Goal: Information Seeking & Learning: Get advice/opinions

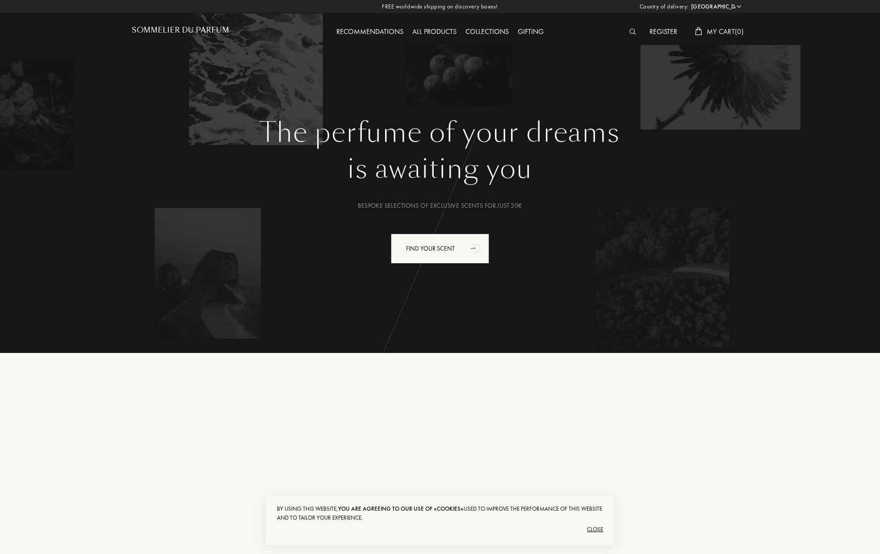
select select "ES"
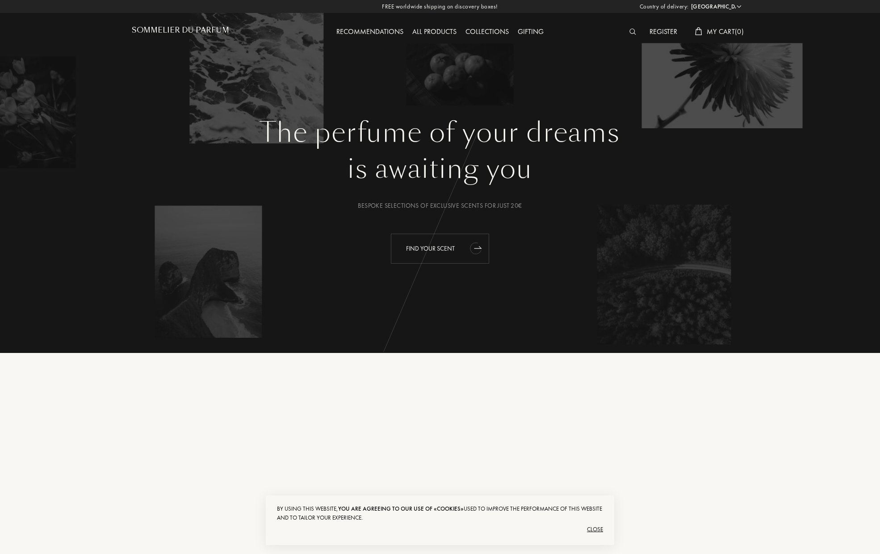
click at [415, 247] on div "Find your scent" at bounding box center [440, 249] width 98 height 30
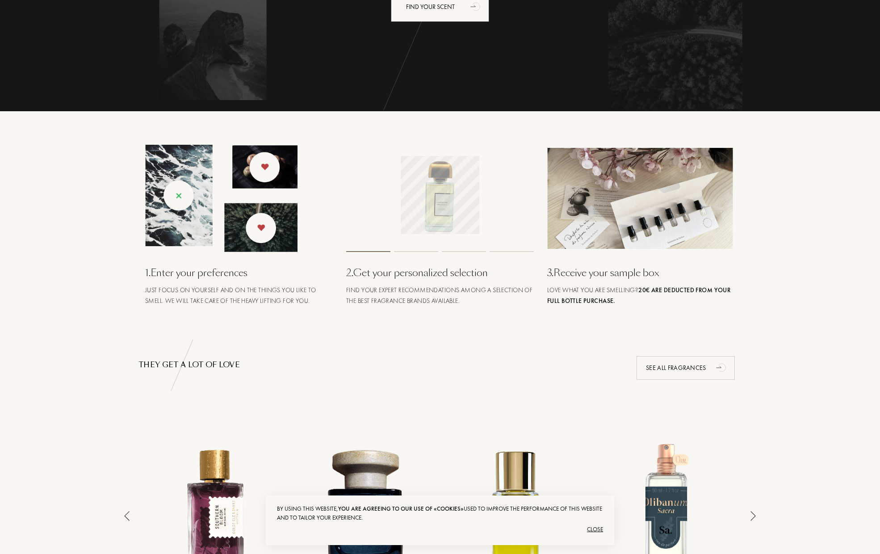
scroll to position [428, 0]
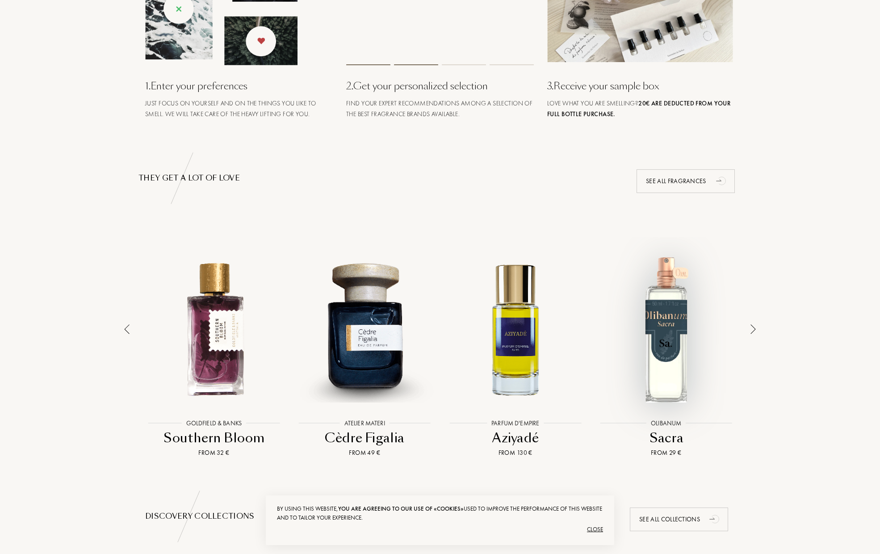
click at [741, 328] on link "Olibanum Olibanum Sacra From 29 €" at bounding box center [666, 347] width 151 height 220
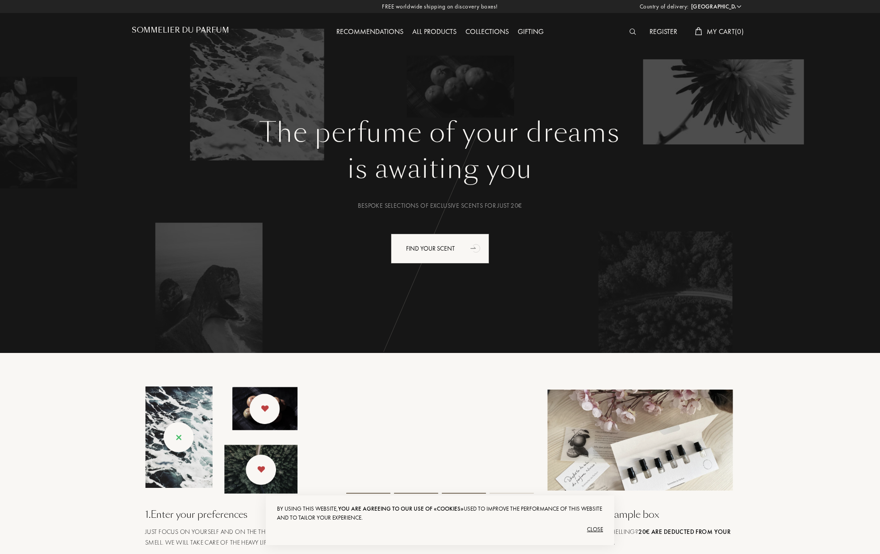
scroll to position [0, 0]
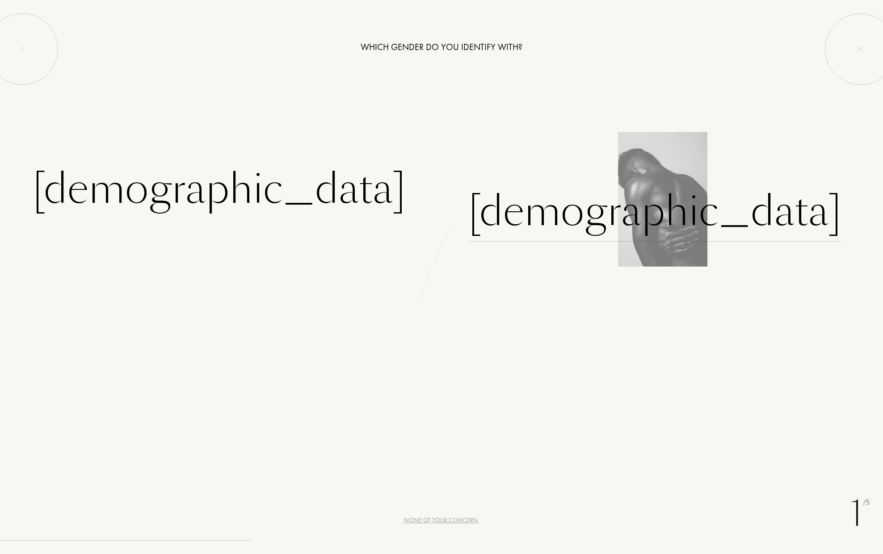
click at [478, 205] on div "[DEMOGRAPHIC_DATA]" at bounding box center [654, 211] width 373 height 60
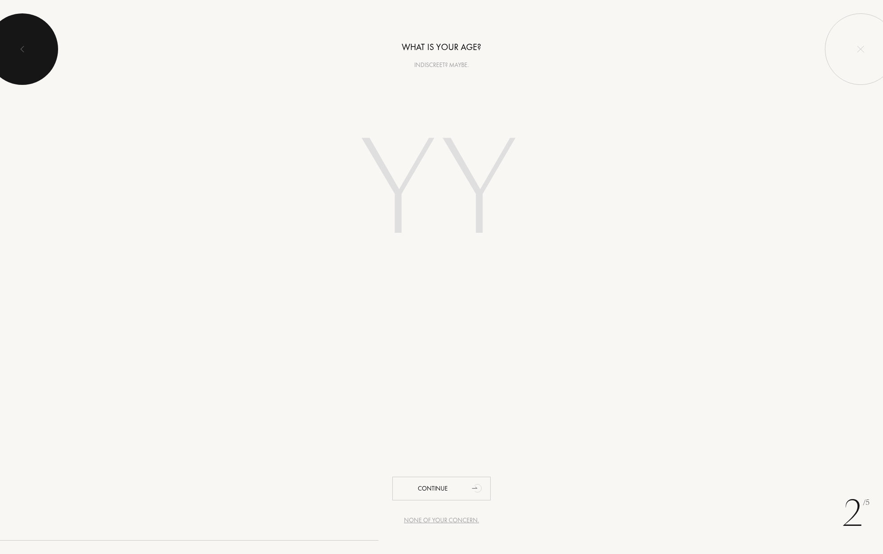
click at [40, 54] on div at bounding box center [22, 48] width 71 height 71
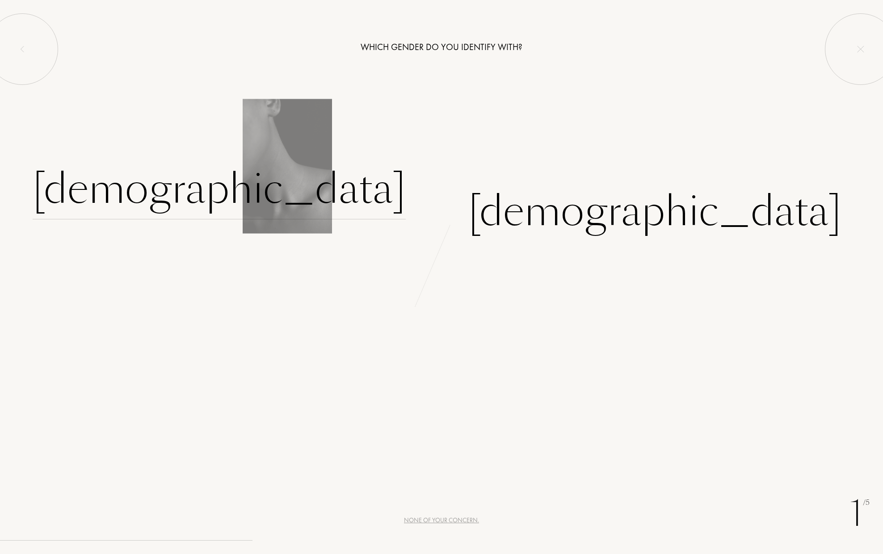
click at [353, 196] on div "[DEMOGRAPHIC_DATA]" at bounding box center [219, 189] width 373 height 60
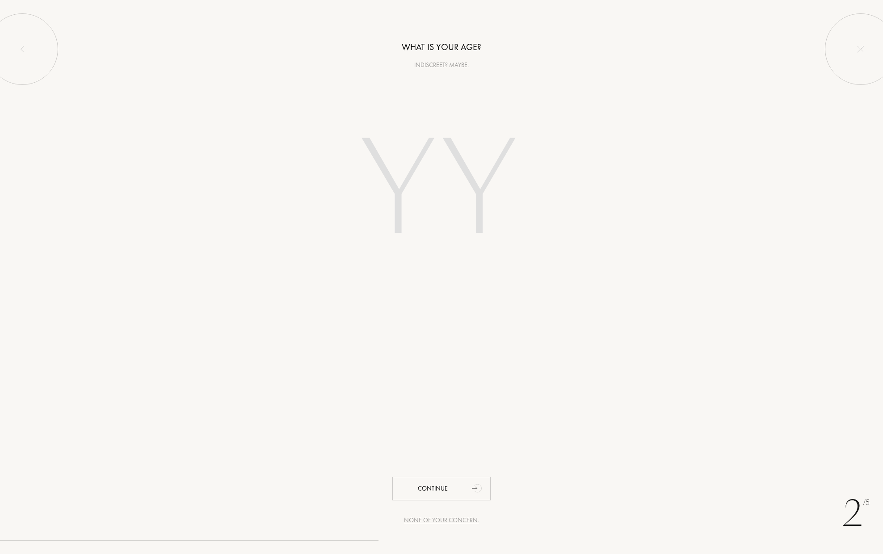
click at [428, 64] on div "Indiscreet? Maybe." at bounding box center [441, 64] width 883 height 9
click at [437, 176] on input "number" at bounding box center [441, 191] width 255 height 181
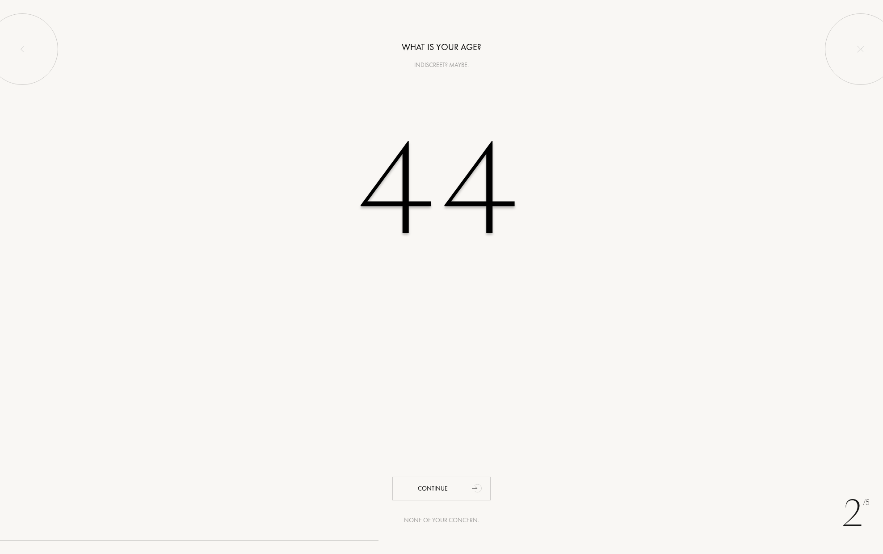
type input "44"
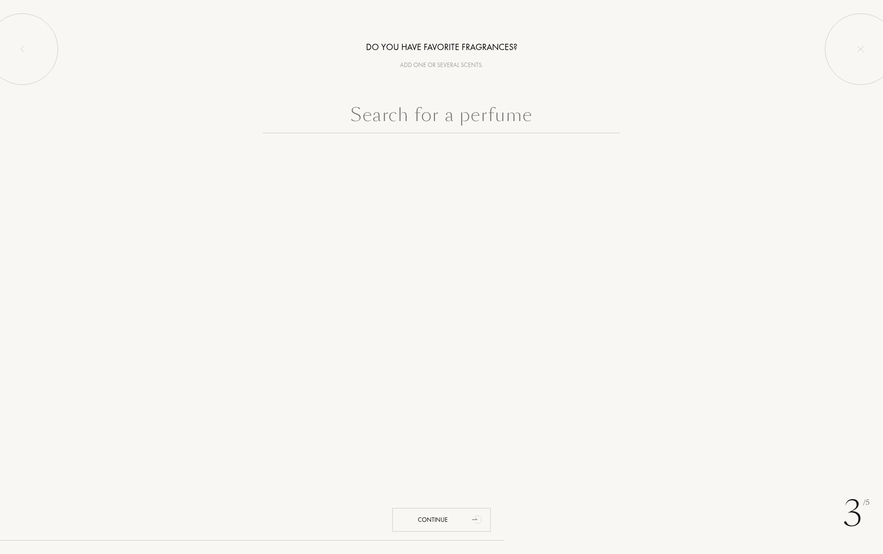
click at [460, 127] on input "text" at bounding box center [441, 117] width 357 height 32
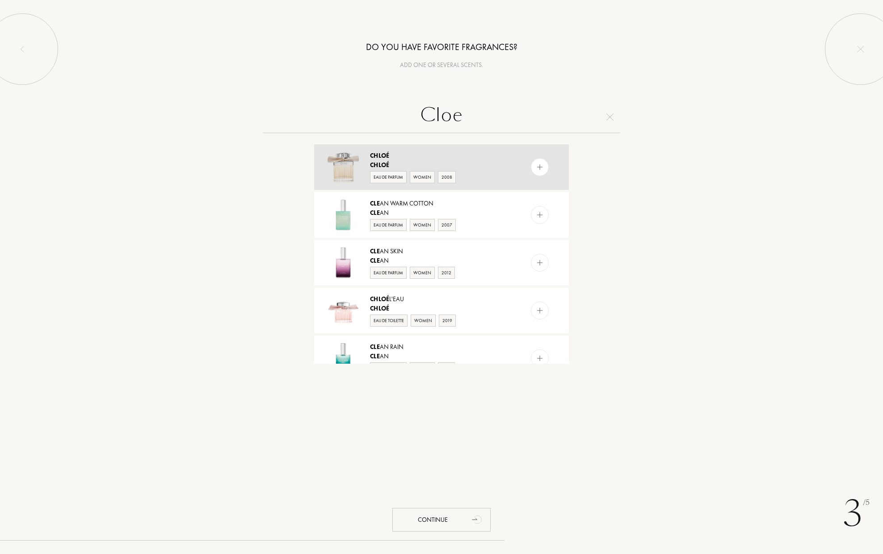
type input "Cloe"
click at [403, 164] on div "Chloé" at bounding box center [441, 164] width 142 height 9
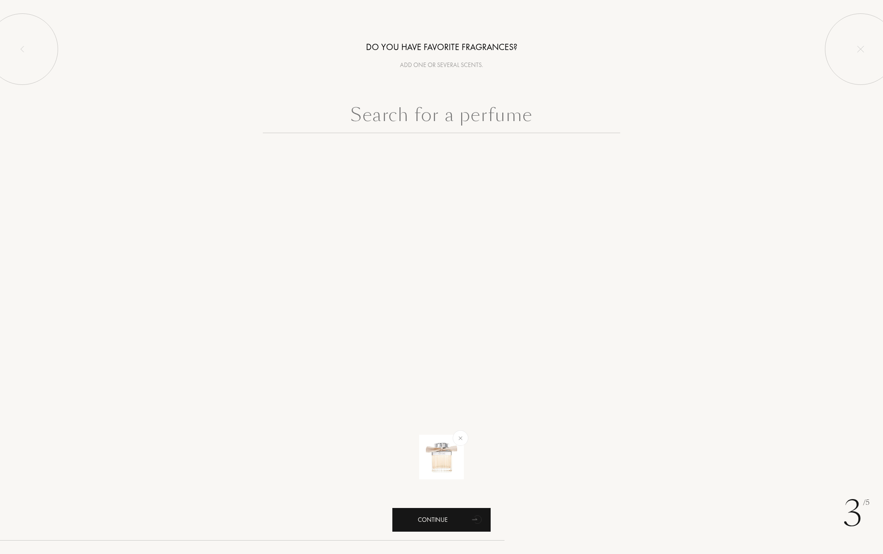
click at [465, 522] on div "Continue" at bounding box center [441, 520] width 98 height 24
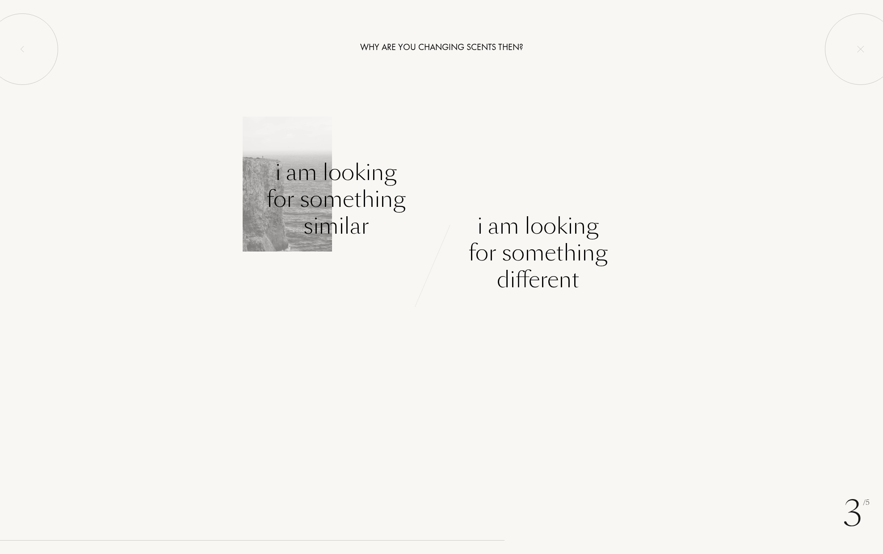
click at [375, 175] on div "I am looking for something similar" at bounding box center [335, 199] width 139 height 80
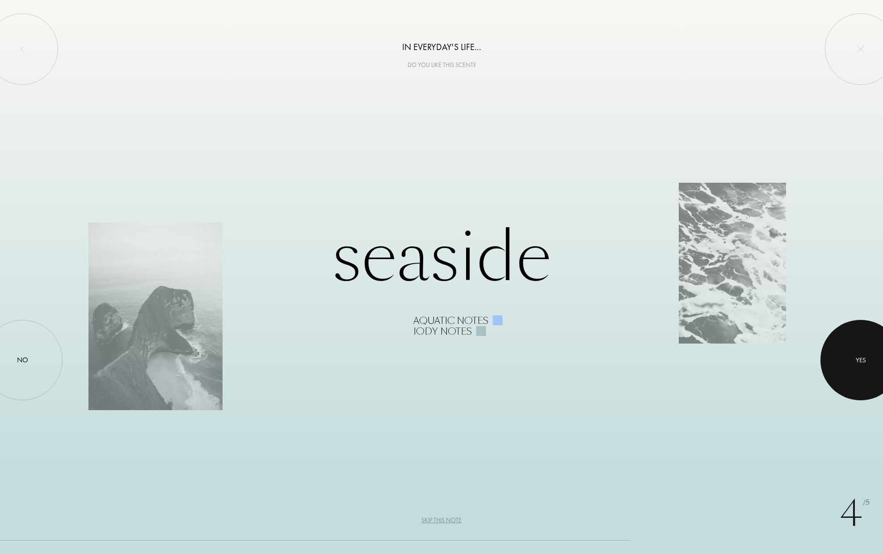
click at [844, 363] on div at bounding box center [860, 360] width 80 height 80
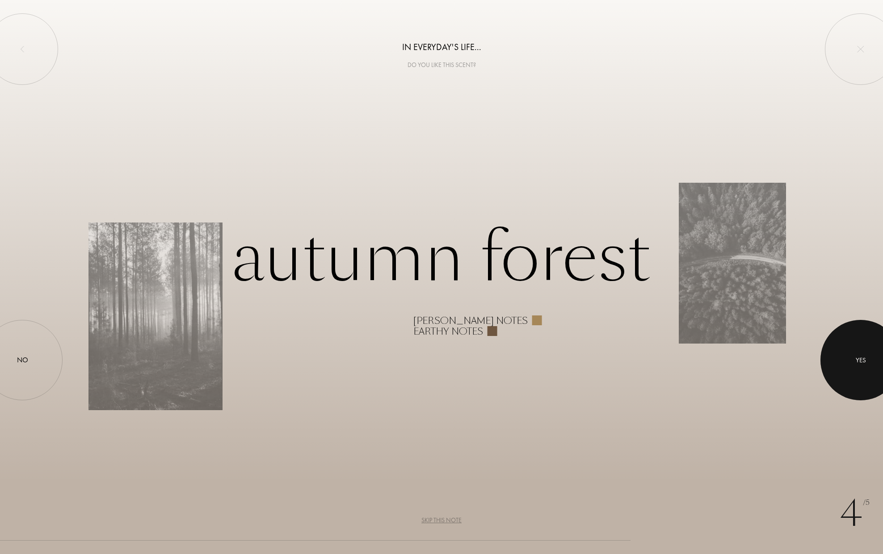
click at [844, 363] on div at bounding box center [860, 360] width 80 height 80
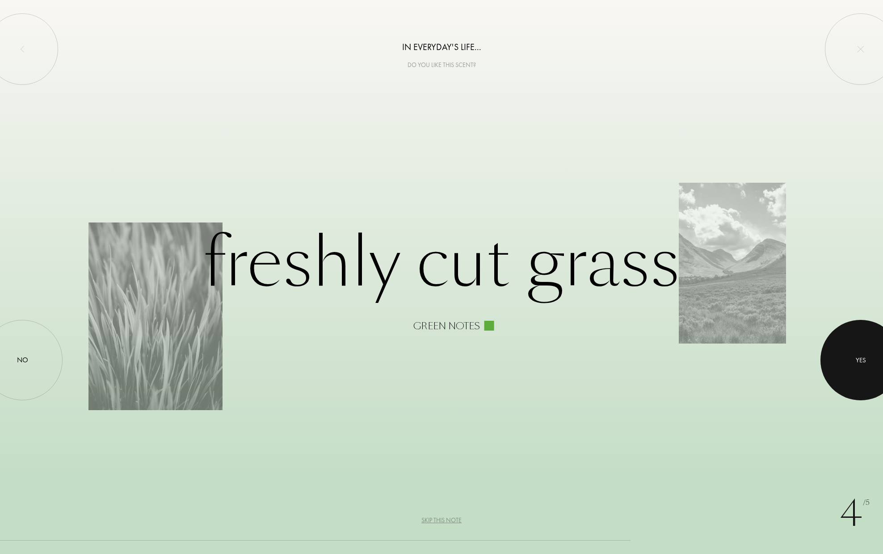
click at [844, 363] on div at bounding box center [860, 360] width 80 height 80
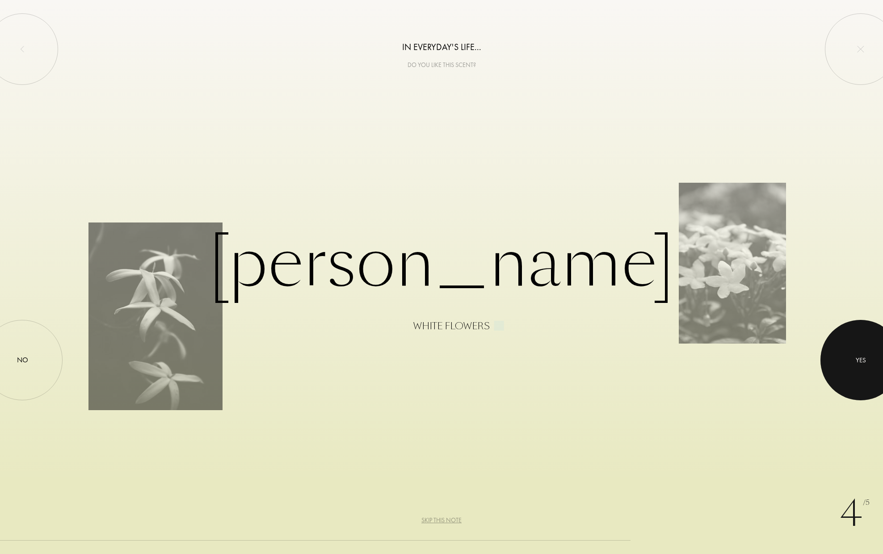
scroll to position [1, 0]
click at [844, 363] on div at bounding box center [860, 360] width 80 height 80
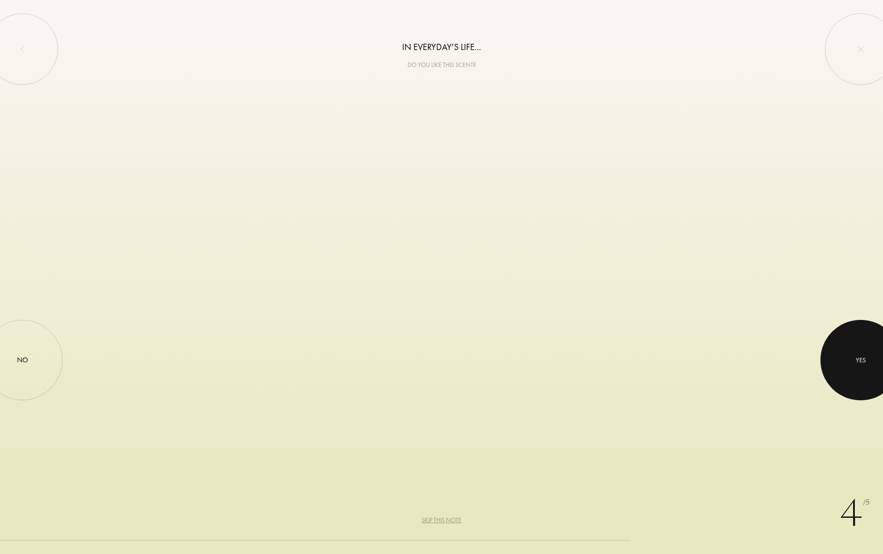
scroll to position [0, 0]
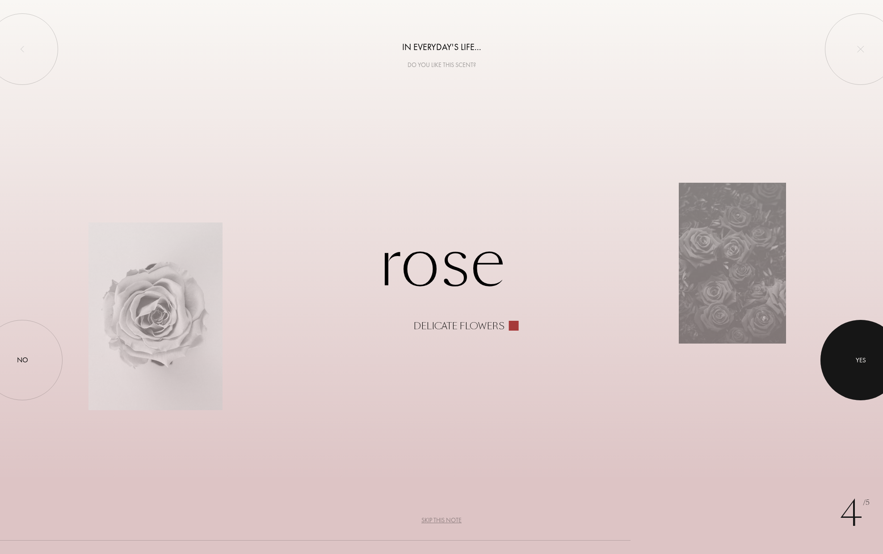
click at [845, 363] on div at bounding box center [860, 360] width 80 height 80
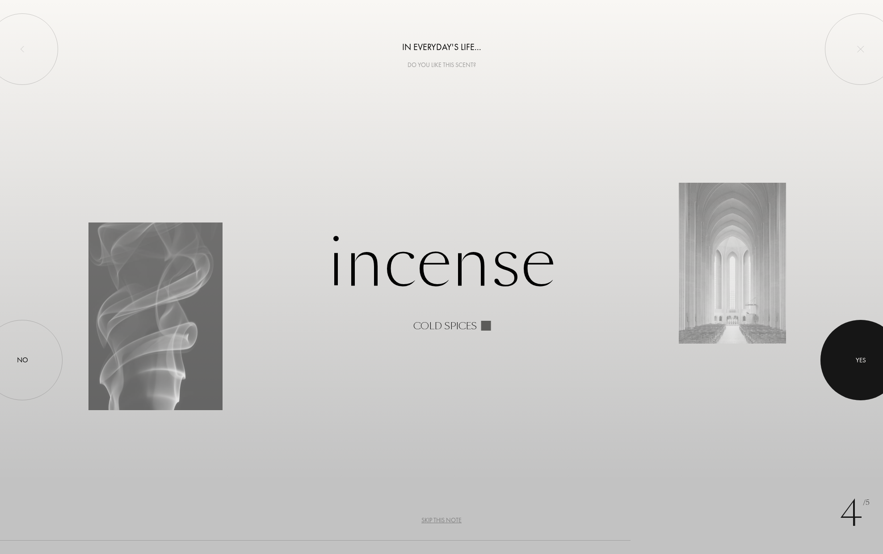
click at [845, 363] on div at bounding box center [860, 360] width 80 height 80
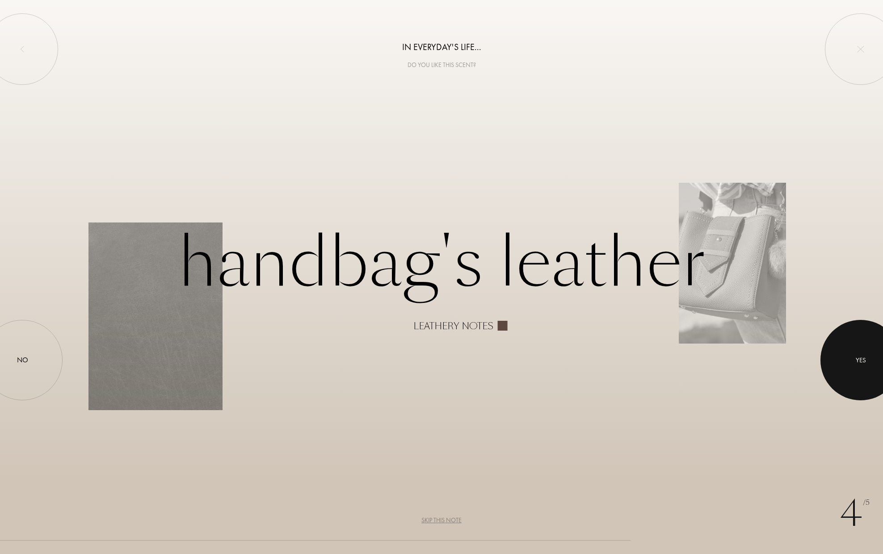
scroll to position [0, 0]
click at [845, 363] on div at bounding box center [860, 360] width 80 height 80
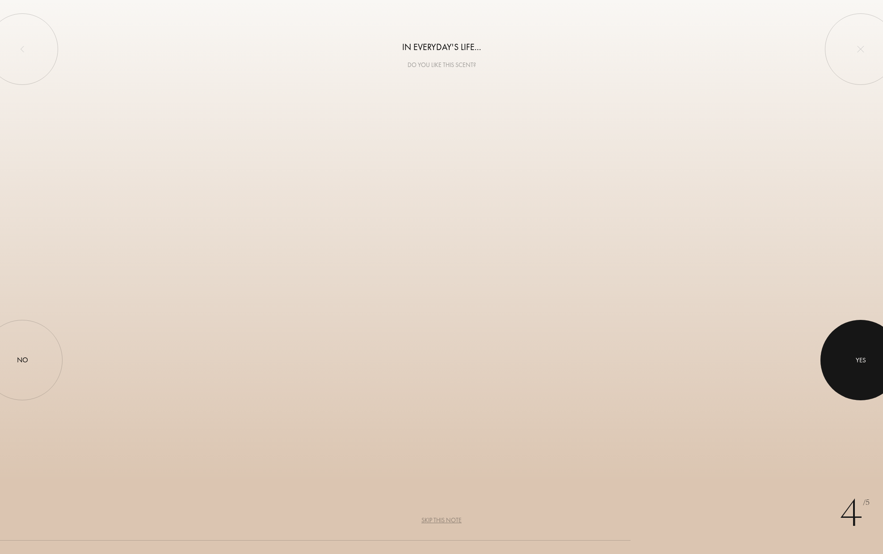
click at [845, 363] on div at bounding box center [860, 360] width 80 height 80
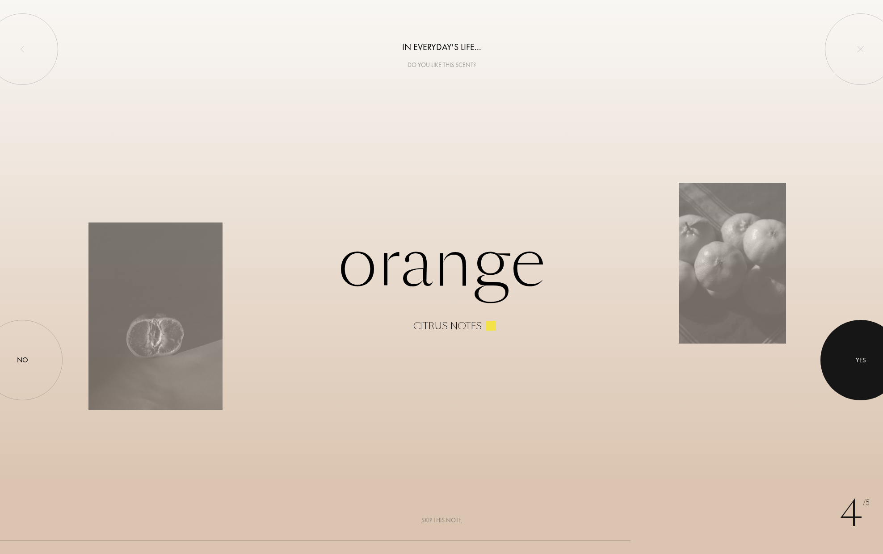
click at [845, 363] on div at bounding box center [860, 360] width 80 height 80
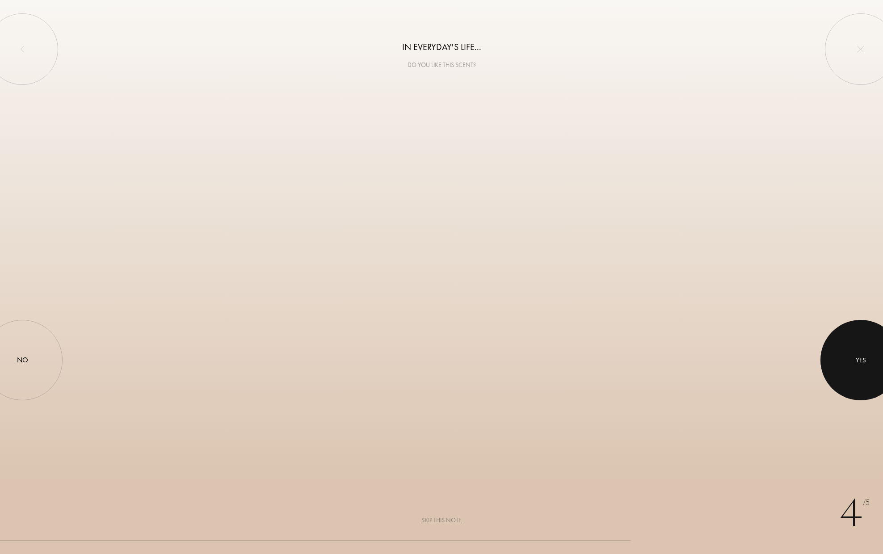
click at [845, 363] on div at bounding box center [860, 360] width 80 height 80
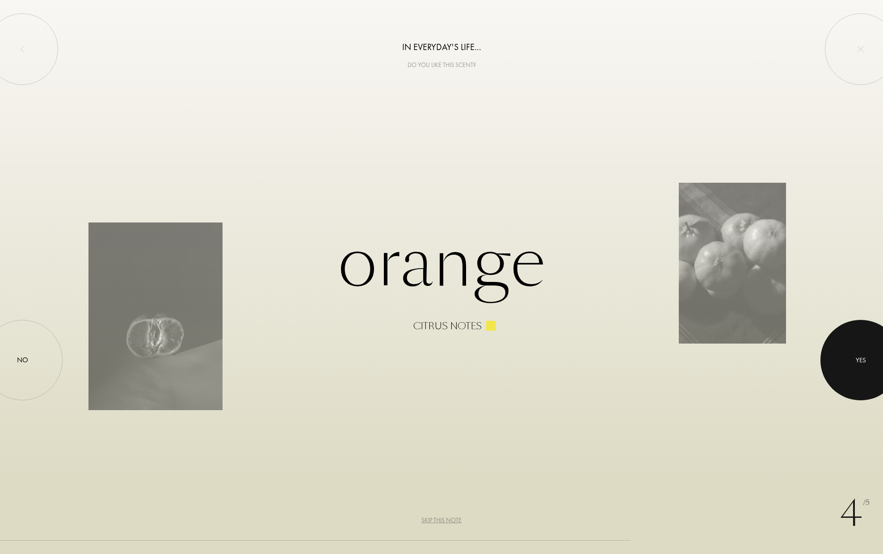
click at [845, 363] on div at bounding box center [860, 360] width 80 height 80
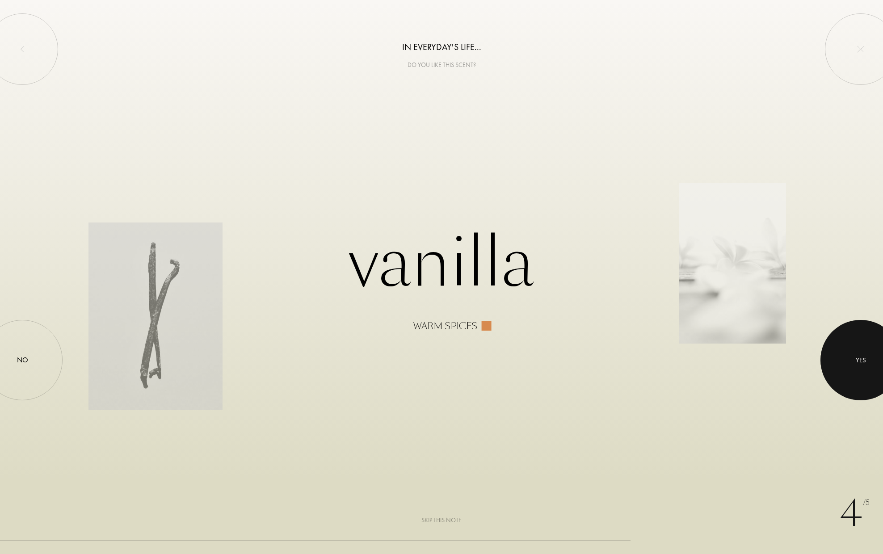
scroll to position [0, 0]
click at [845, 363] on div at bounding box center [860, 360] width 80 height 80
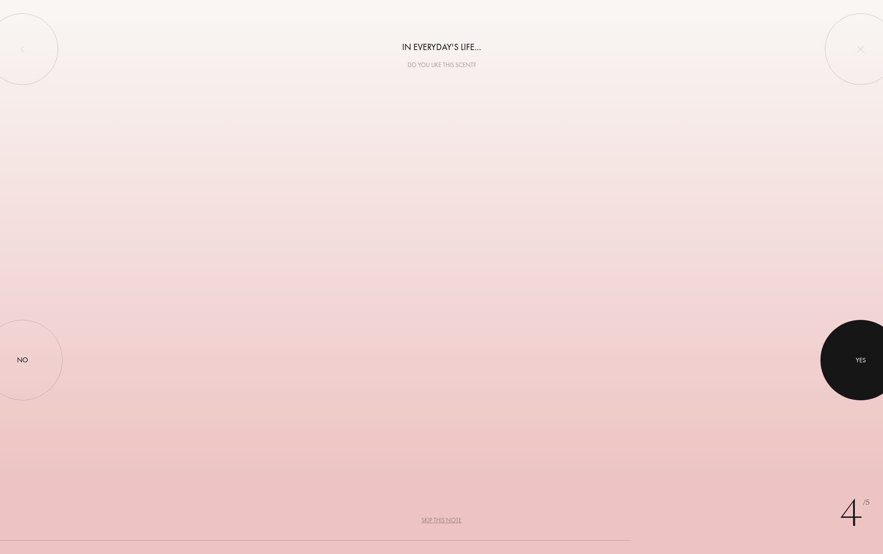
click at [845, 363] on div at bounding box center [860, 360] width 80 height 80
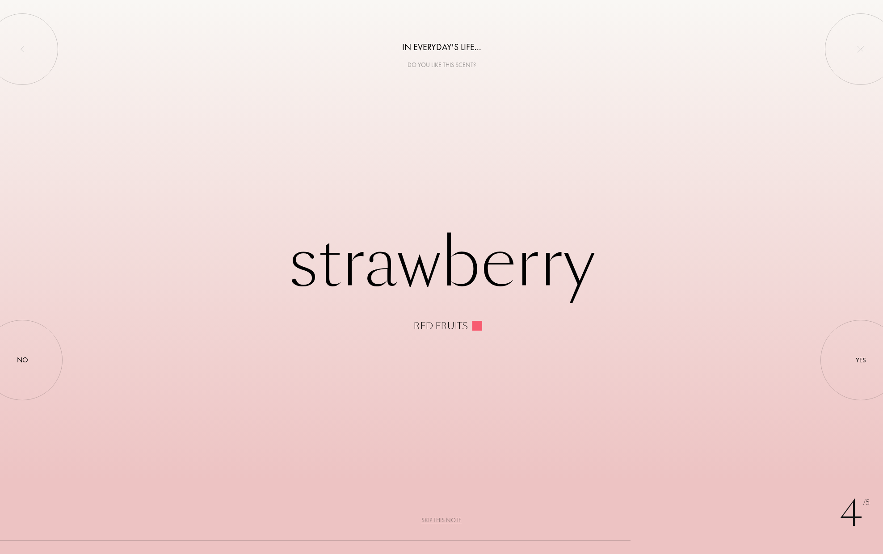
scroll to position [0, 0]
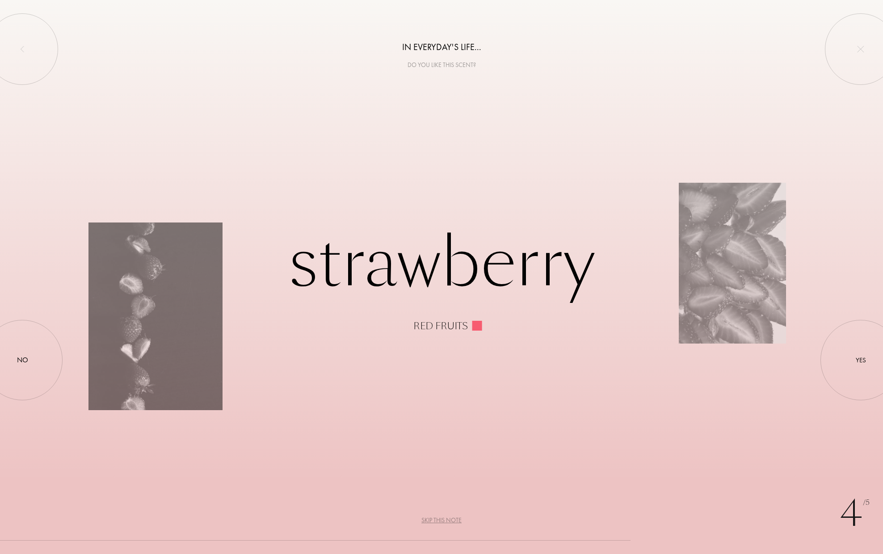
click at [447, 518] on div "Skip this note" at bounding box center [441, 520] width 40 height 9
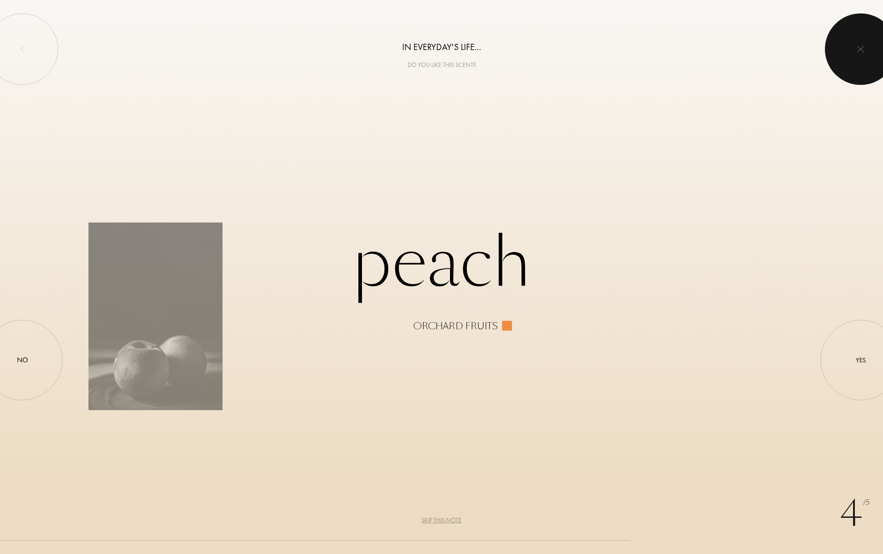
click at [856, 53] on div at bounding box center [860, 48] width 71 height 71
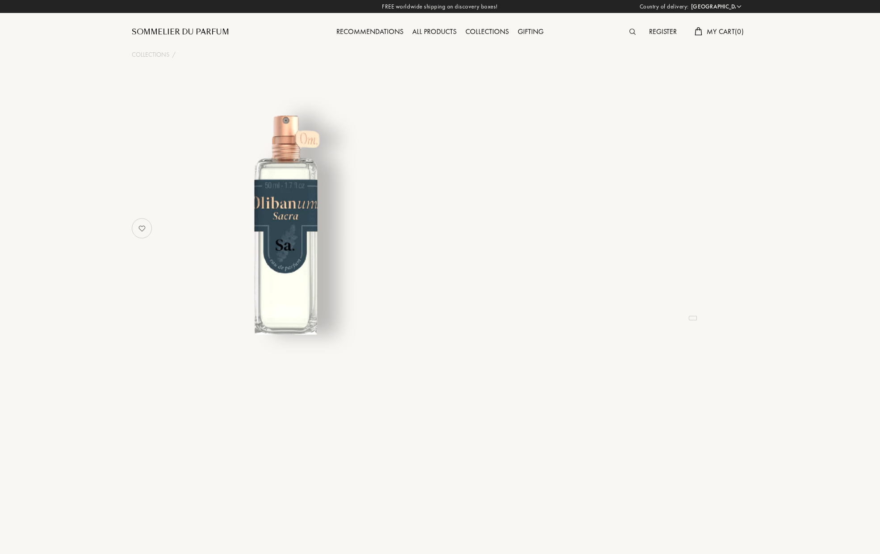
select select "ES"
